Goal: Task Accomplishment & Management: Use online tool/utility

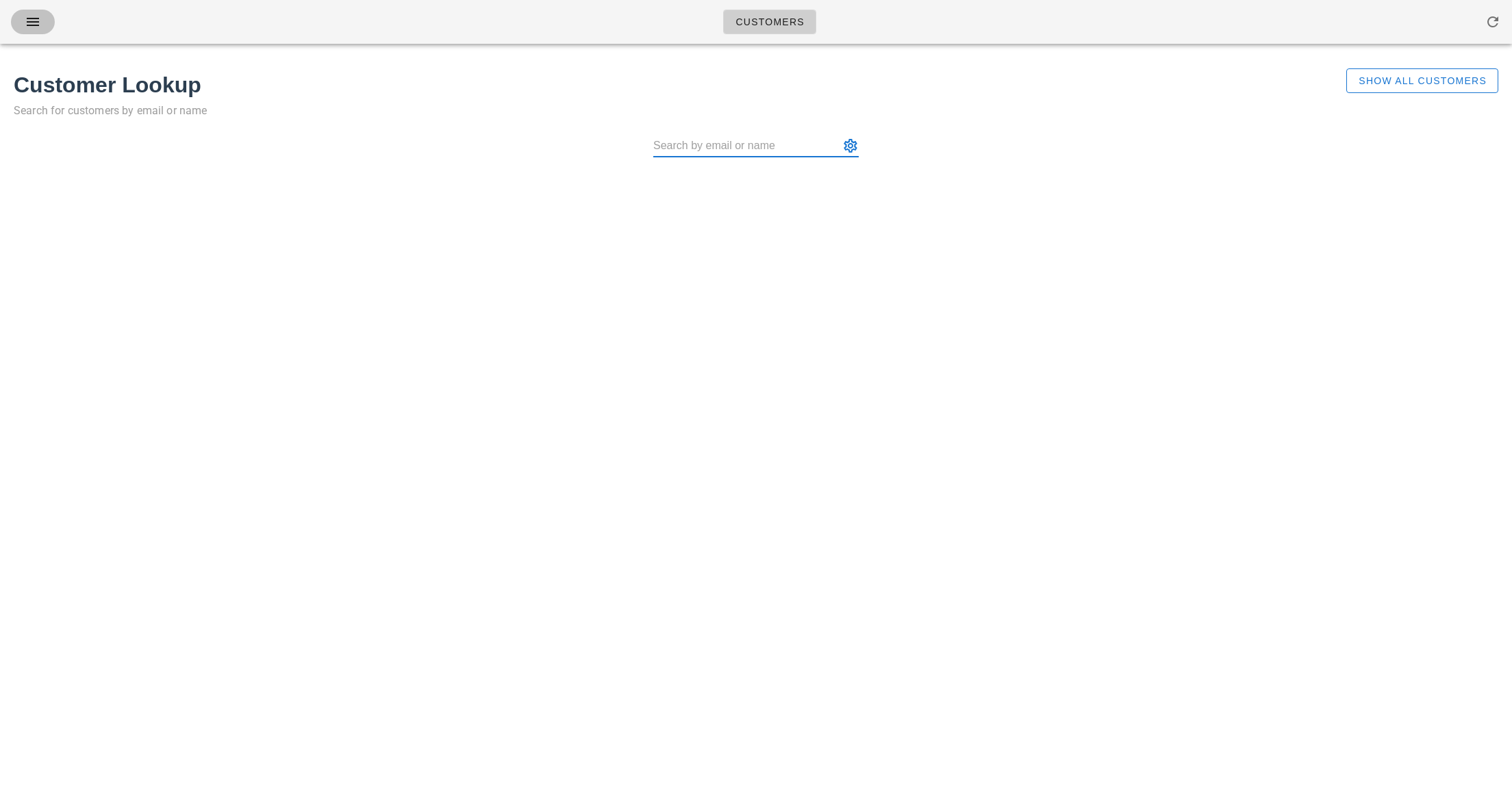
click at [31, 26] on icon "button" at bounding box center [33, 22] width 17 height 17
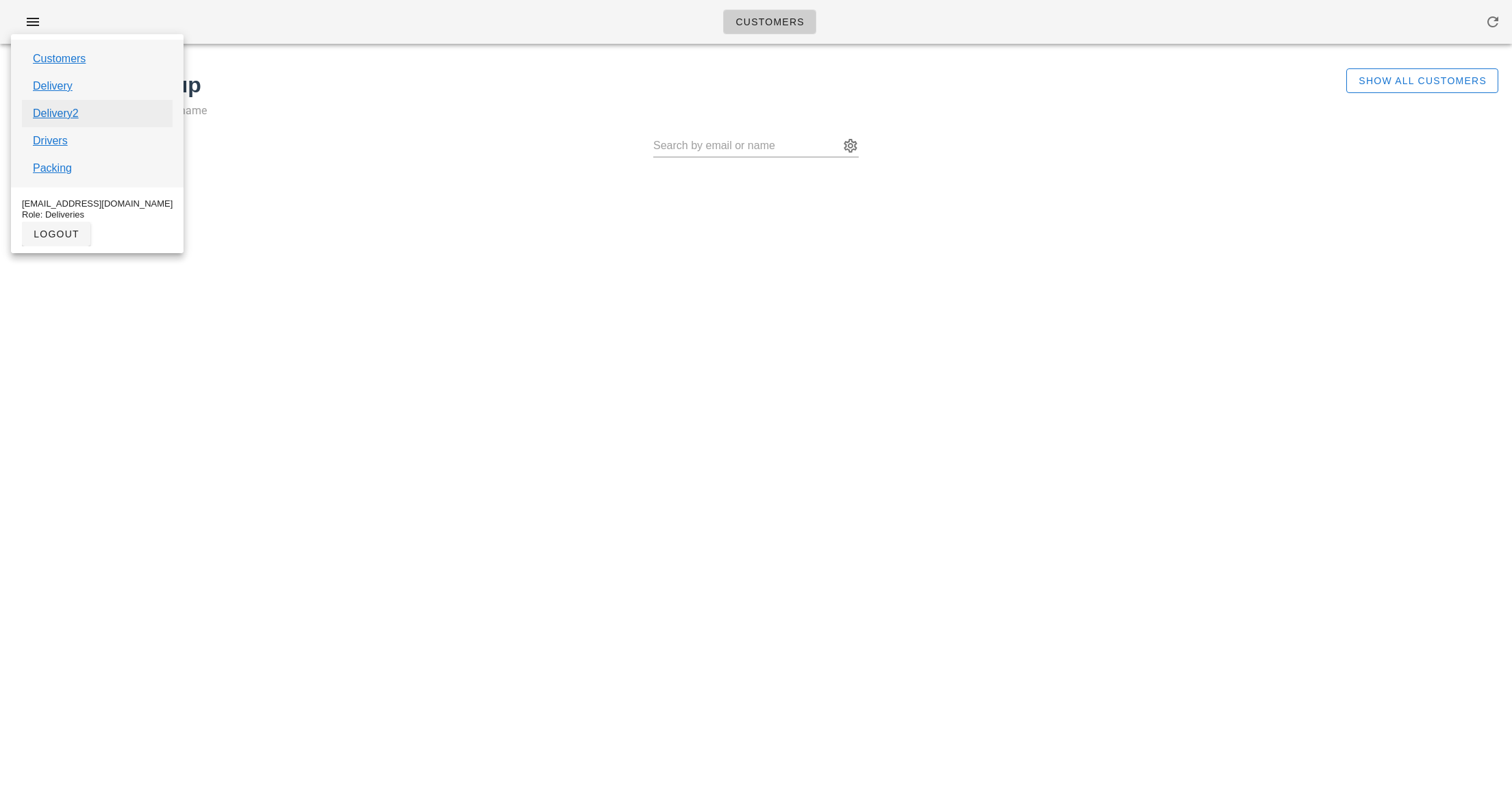
click at [61, 120] on link "Delivery2" at bounding box center [56, 114] width 46 height 17
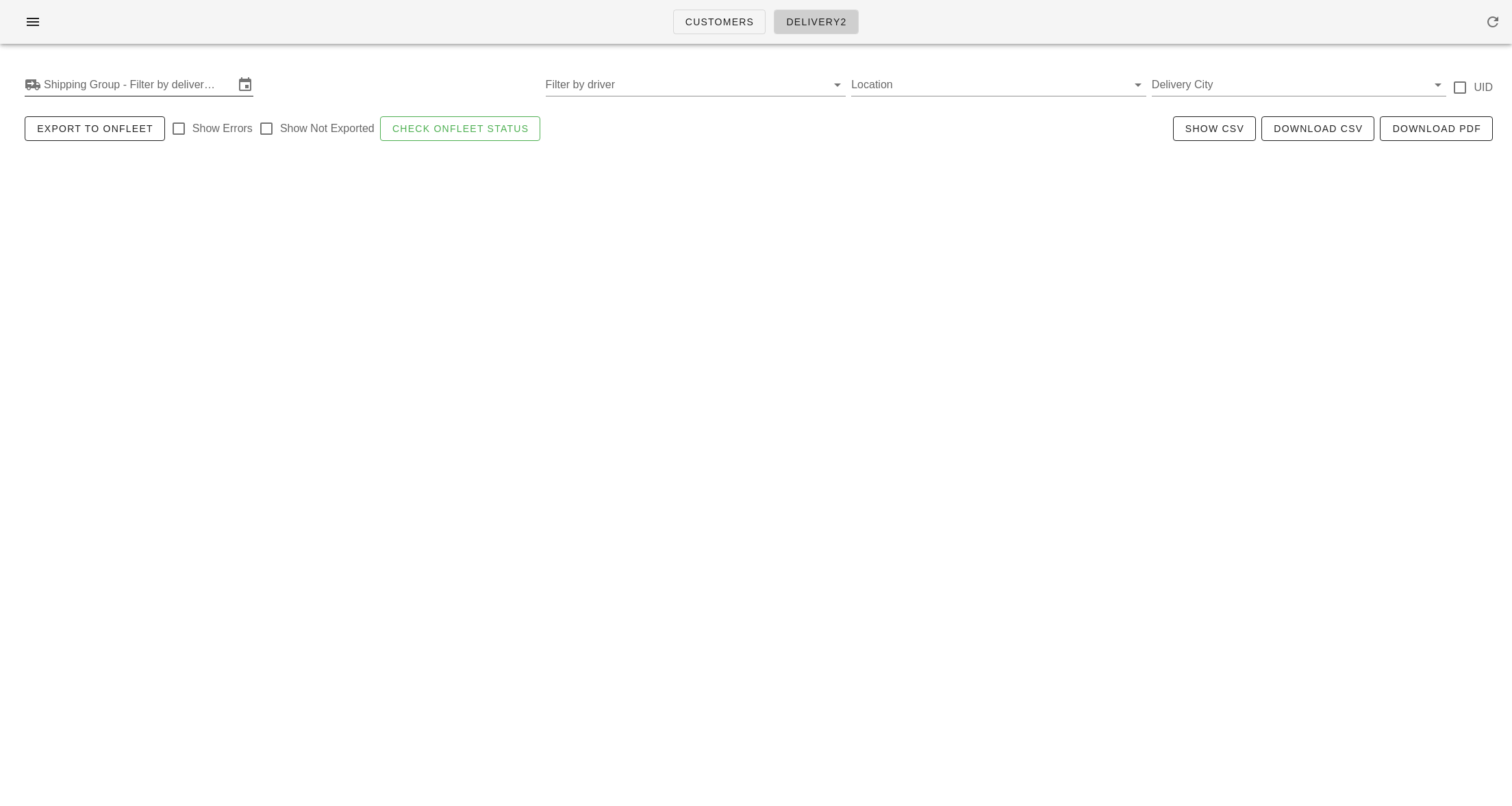
click at [66, 91] on input "Shipping Group - Filter by delivery logistics" at bounding box center [139, 85] width 191 height 22
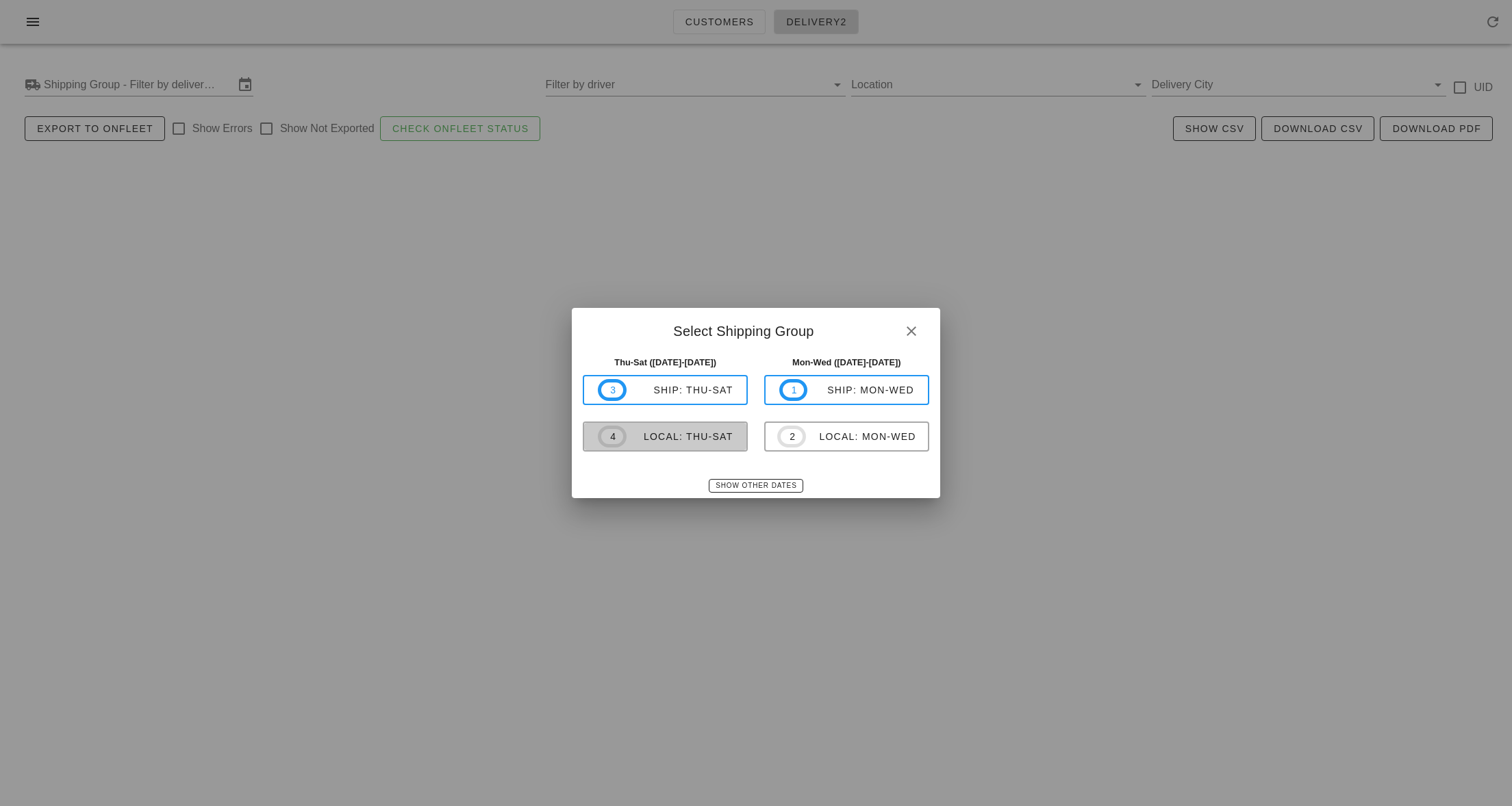
click at [647, 435] on div "local: Thu-Sat" at bounding box center [680, 436] width 106 height 11
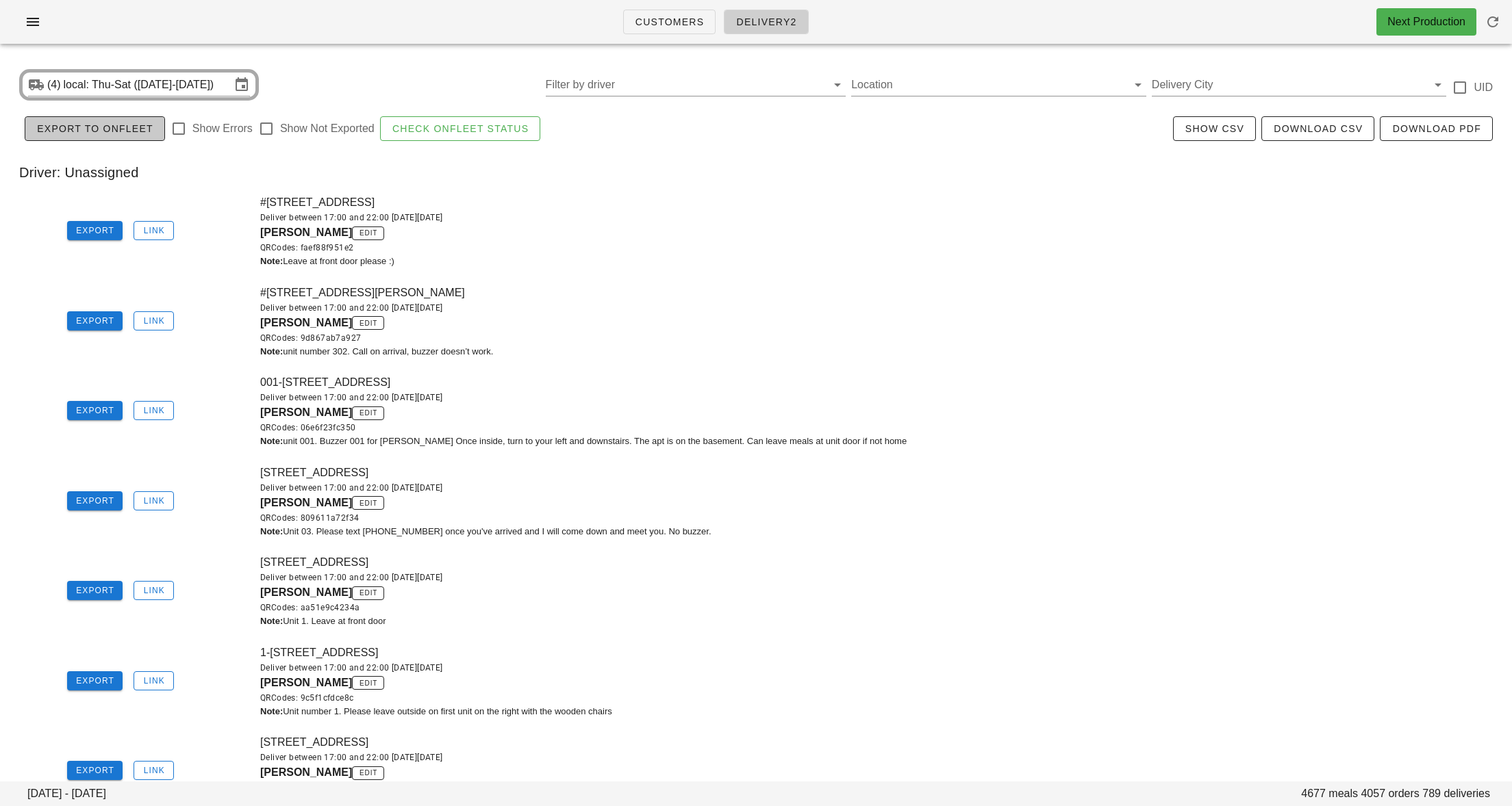
click at [113, 134] on span "Export to Onfleet" at bounding box center [95, 128] width 117 height 11
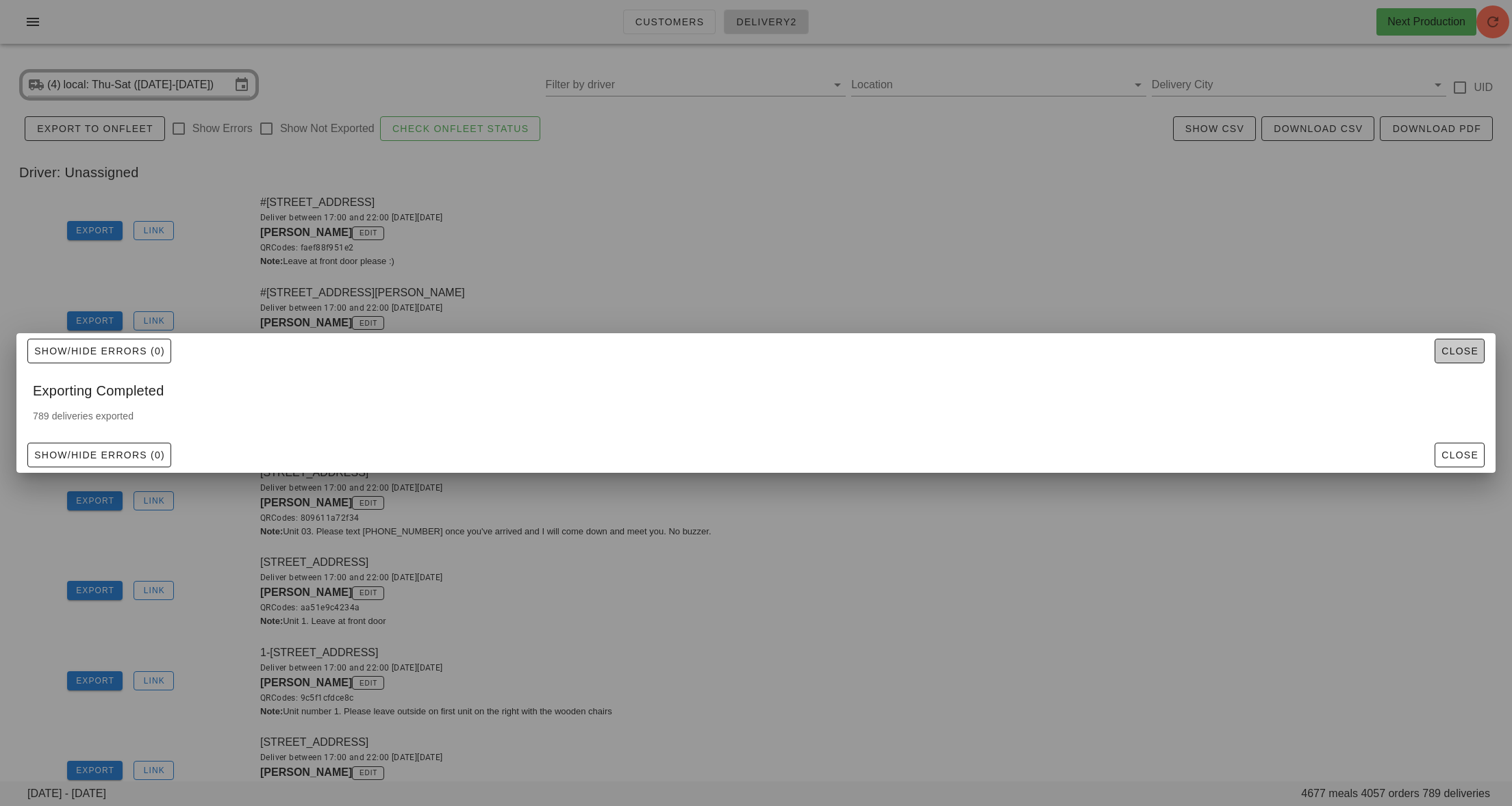
click at [1453, 354] on span "Close" at bounding box center [1460, 351] width 38 height 11
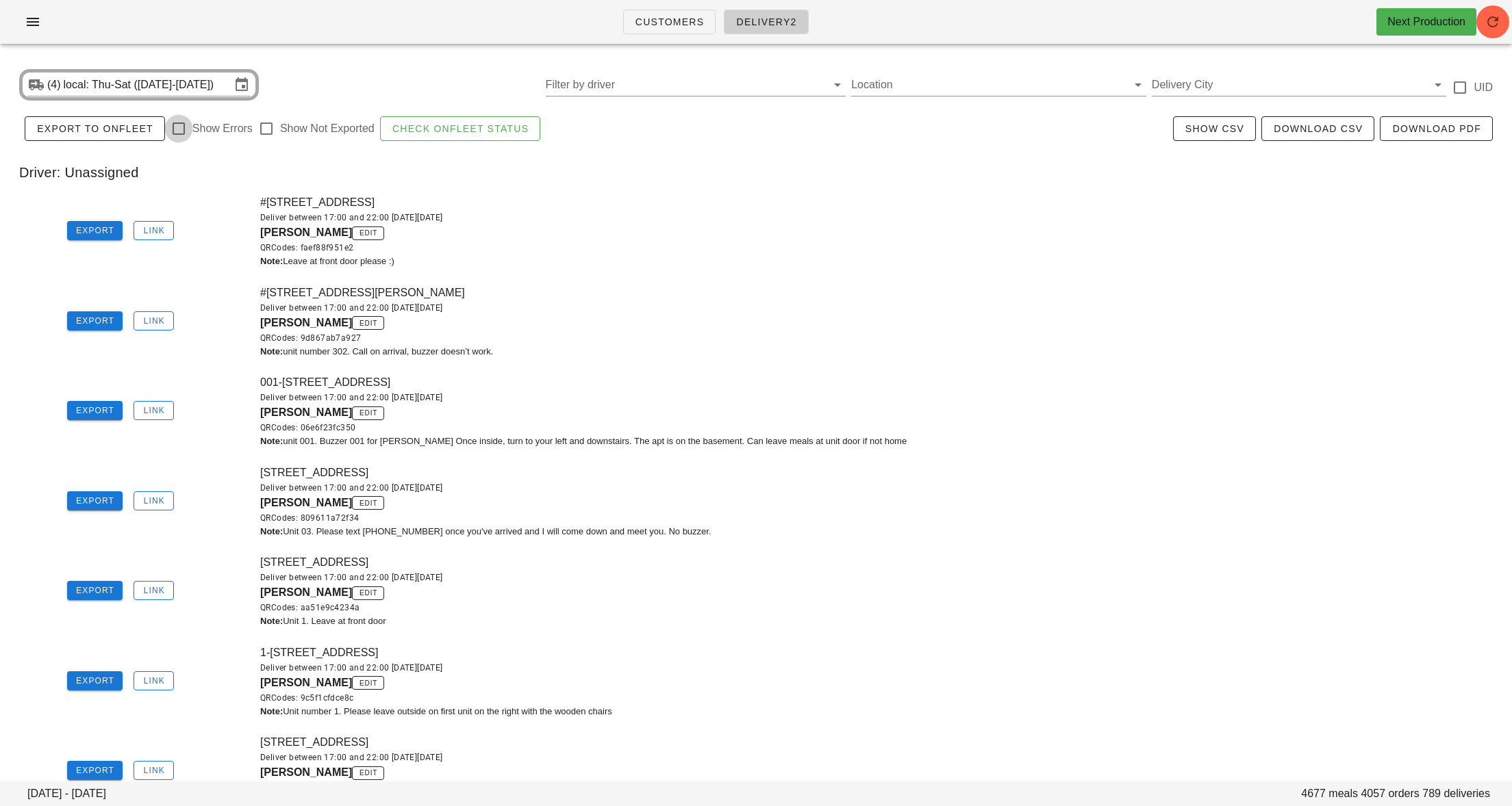
click at [174, 128] on div at bounding box center [178, 128] width 23 height 23
checkbox input "true"
